Goal: Register for event/course

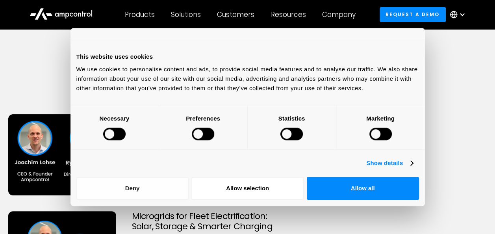
click at [154, 181] on button "Deny" at bounding box center [132, 188] width 112 height 23
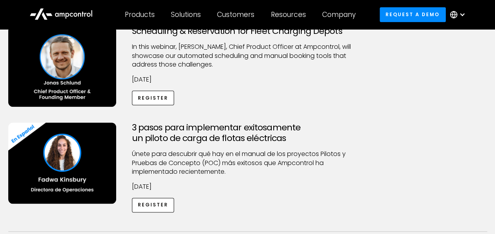
scroll to position [433, 0]
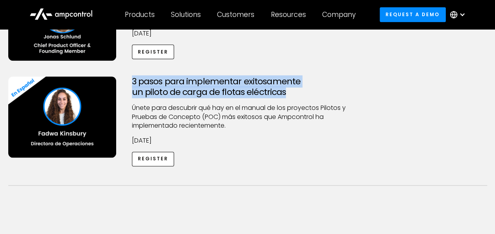
drag, startPoint x: 285, startPoint y: 91, endPoint x: 132, endPoint y: 83, distance: 153.4
click at [132, 83] on h3 "3 pasos para implementar exitosamente un piloto de carga de flotas eléctricas" at bounding box center [248, 86] width 232 height 21
drag, startPoint x: 132, startPoint y: 83, endPoint x: 171, endPoint y: 82, distance: 39.4
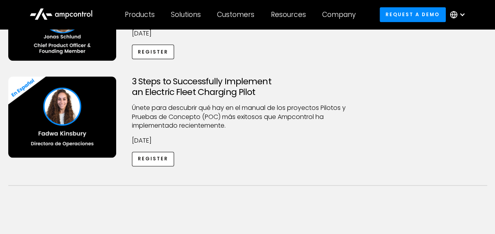
click at [251, 125] on p "Únete para descubrir qué hay en el manual de los proyectos Pilotos y Pruebas de…" at bounding box center [248, 117] width 232 height 26
drag, startPoint x: 249, startPoint y: 91, endPoint x: 238, endPoint y: 94, distance: 11.5
click at [238, 94] on h3 "3 Steps to Successfully Implement an Electric Fleet Charging Pilot" at bounding box center [248, 86] width 232 height 21
click at [252, 91] on h3 "3 Steps to Successfully Implement an Electric Fleet Charging Pilot" at bounding box center [248, 86] width 232 height 21
drag, startPoint x: 201, startPoint y: 91, endPoint x: 196, endPoint y: 91, distance: 5.5
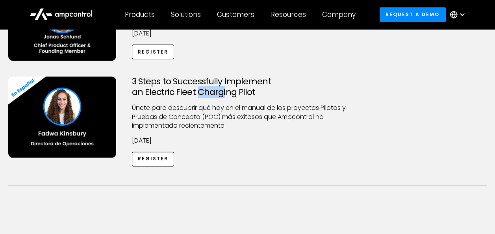
click at [196, 91] on h3 "3 Steps to Successfully Implement an Electric Fleet Charging Pilot" at bounding box center [248, 86] width 232 height 21
drag, startPoint x: 196, startPoint y: 91, endPoint x: 181, endPoint y: 91, distance: 15.0
click at [181, 91] on h3 "3 Steps to Successfully Implement an Electric Fleet Charging Pilot" at bounding box center [248, 86] width 232 height 21
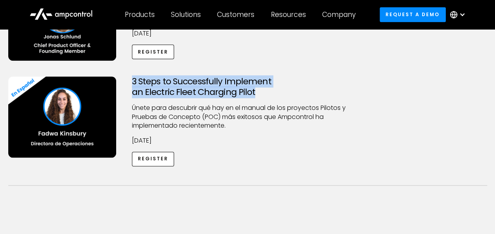
drag, startPoint x: 253, startPoint y: 94, endPoint x: 132, endPoint y: 83, distance: 122.2
click at [132, 83] on h3 "3 Steps to Successfully Implement an Electric Fleet Charging Pilot" at bounding box center [248, 86] width 232 height 21
drag, startPoint x: 132, startPoint y: 83, endPoint x: 137, endPoint y: 82, distance: 5.6
click at [294, 82] on h3 "3 Steps to Successfully Implement an Electric Fleet Charging Pilot" at bounding box center [248, 86] width 232 height 21
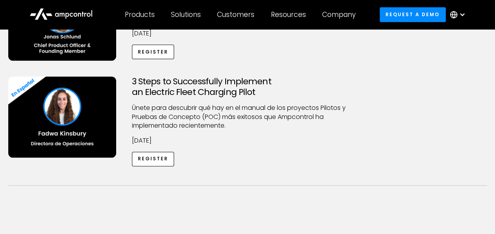
click at [256, 102] on div "3 Steps to Successfully Implement an Electric Fleet Charging Pilot Únete para d…" at bounding box center [247, 121] width 247 height 90
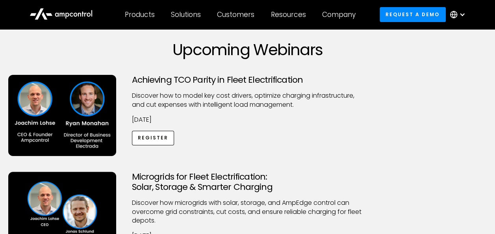
scroll to position [0, 0]
